Goal: Task Accomplishment & Management: Use online tool/utility

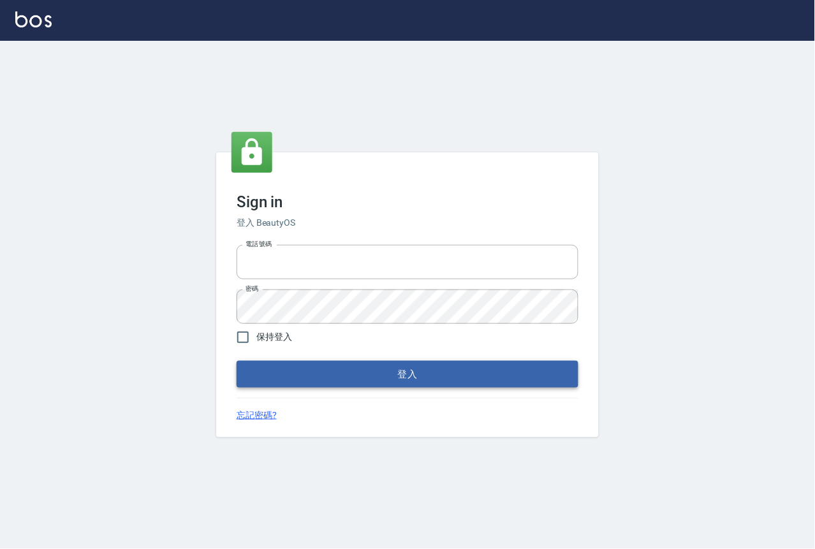
type input "0229908709"
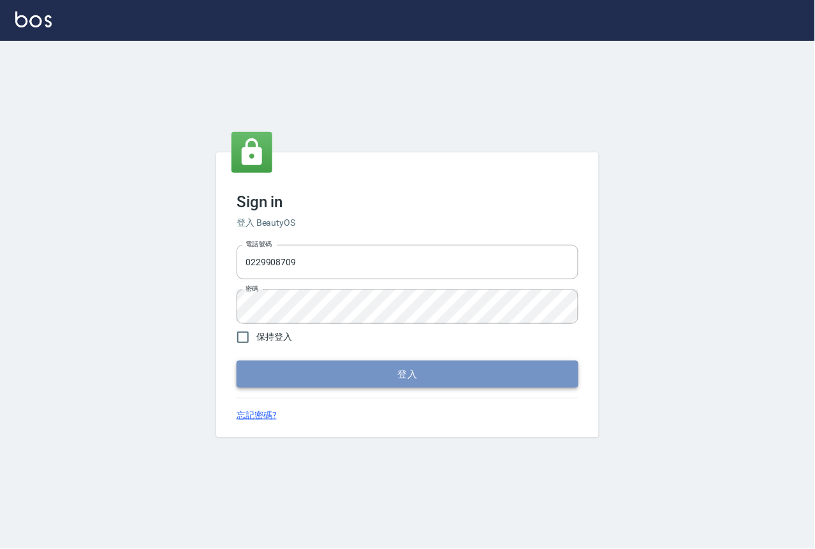
click at [341, 365] on button "登入" at bounding box center [408, 374] width 342 height 27
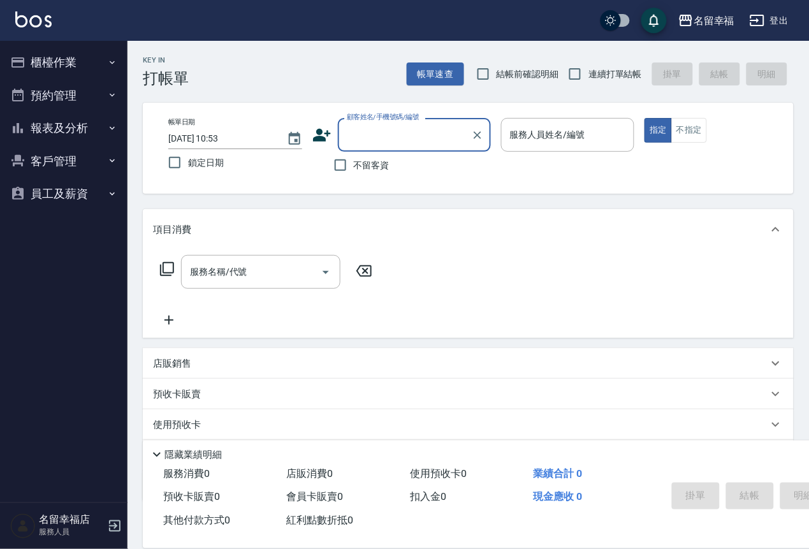
drag, startPoint x: 50, startPoint y: 50, endPoint x: 54, endPoint y: 74, distance: 23.8
click at [50, 51] on button "櫃檯作業" at bounding box center [63, 62] width 117 height 33
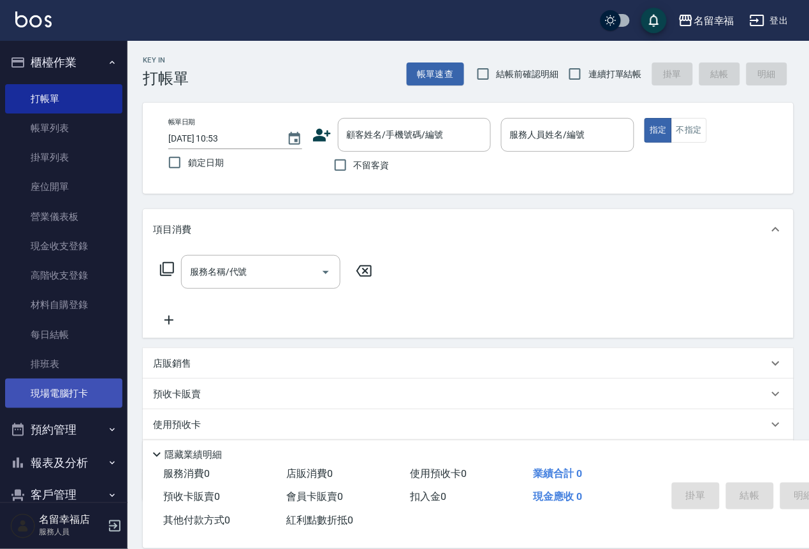
click at [58, 408] on link "現場電腦打卡" at bounding box center [63, 393] width 117 height 29
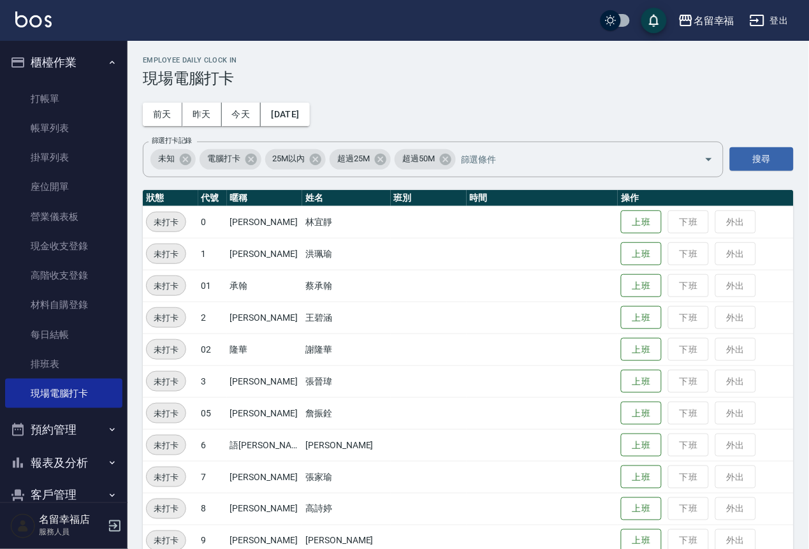
scroll to position [96, 0]
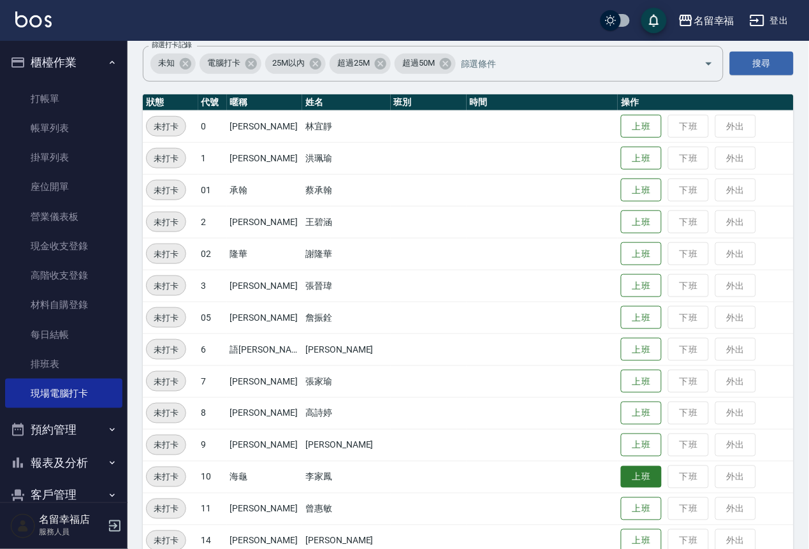
click at [625, 485] on button "上班" at bounding box center [641, 477] width 41 height 22
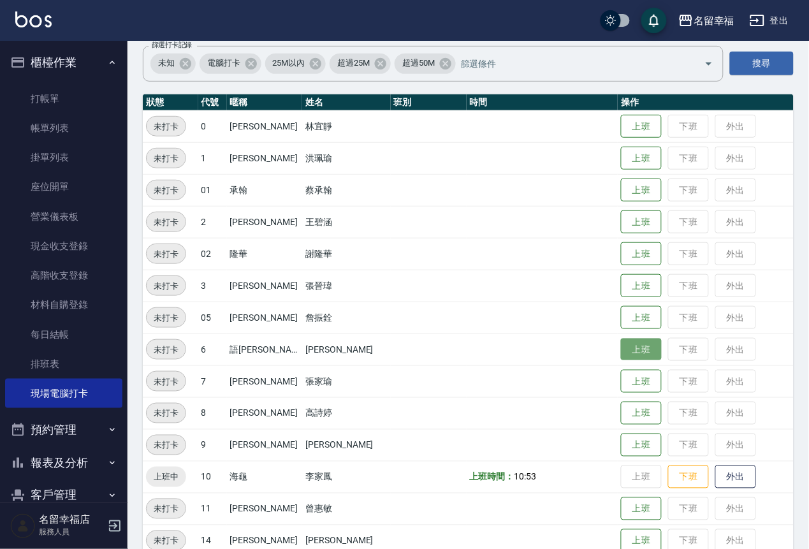
click at [629, 357] on button "上班" at bounding box center [641, 350] width 41 height 22
click at [621, 414] on button "上班" at bounding box center [641, 414] width 41 height 22
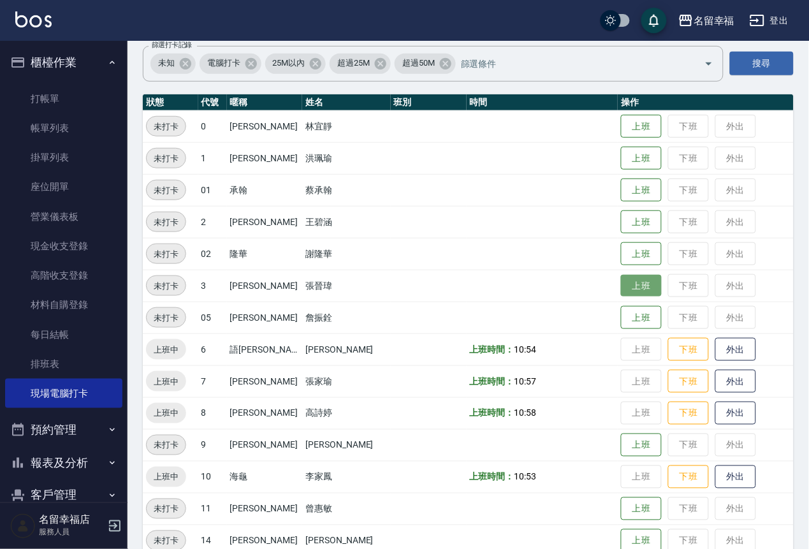
click at [627, 287] on button "上班" at bounding box center [641, 286] width 41 height 22
